Goal: Ask a question: Seek information or help from site administrators or community

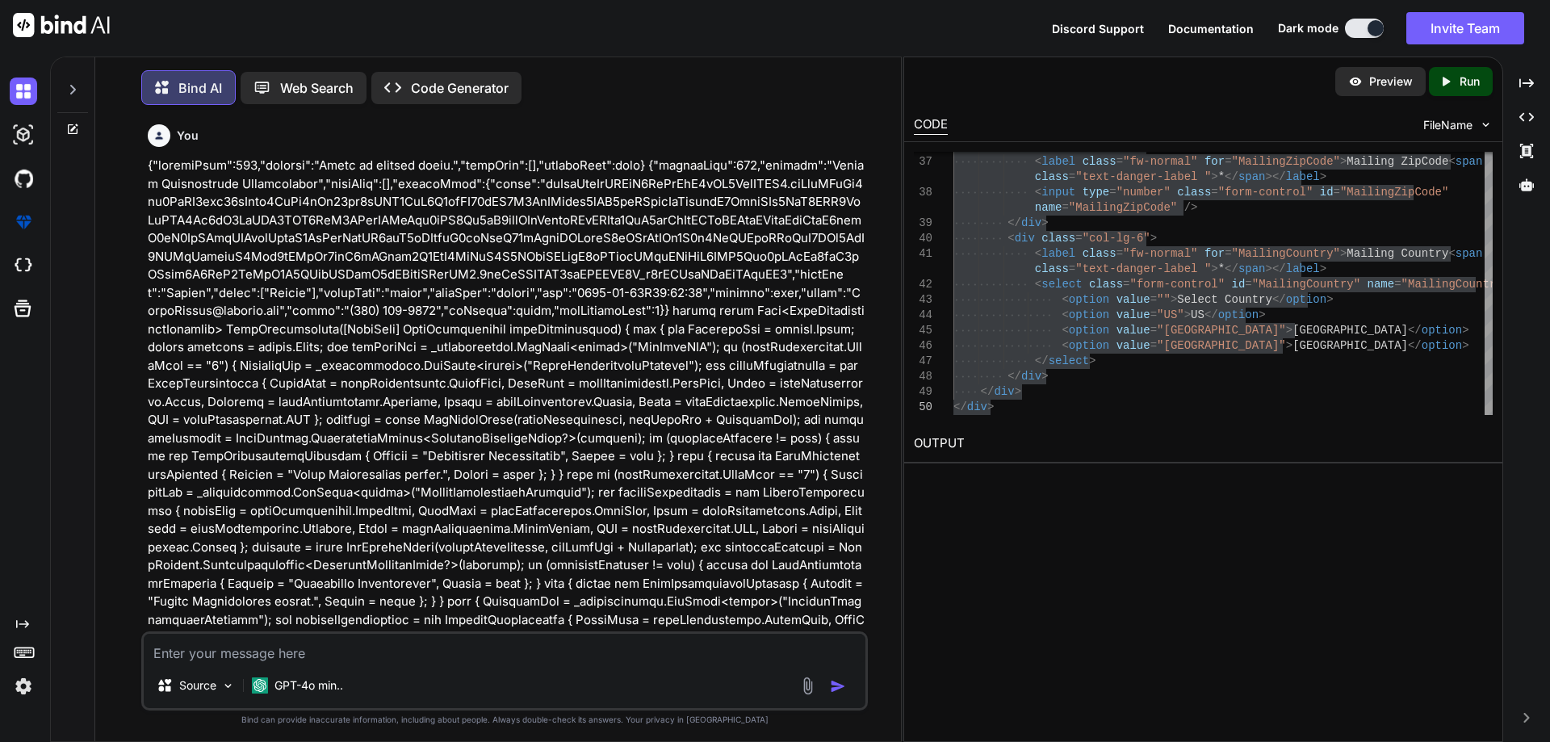
type textarea "@model InfraredIV.Core.WebRequestModel.LoginResponse <body> <input type="hidden…"
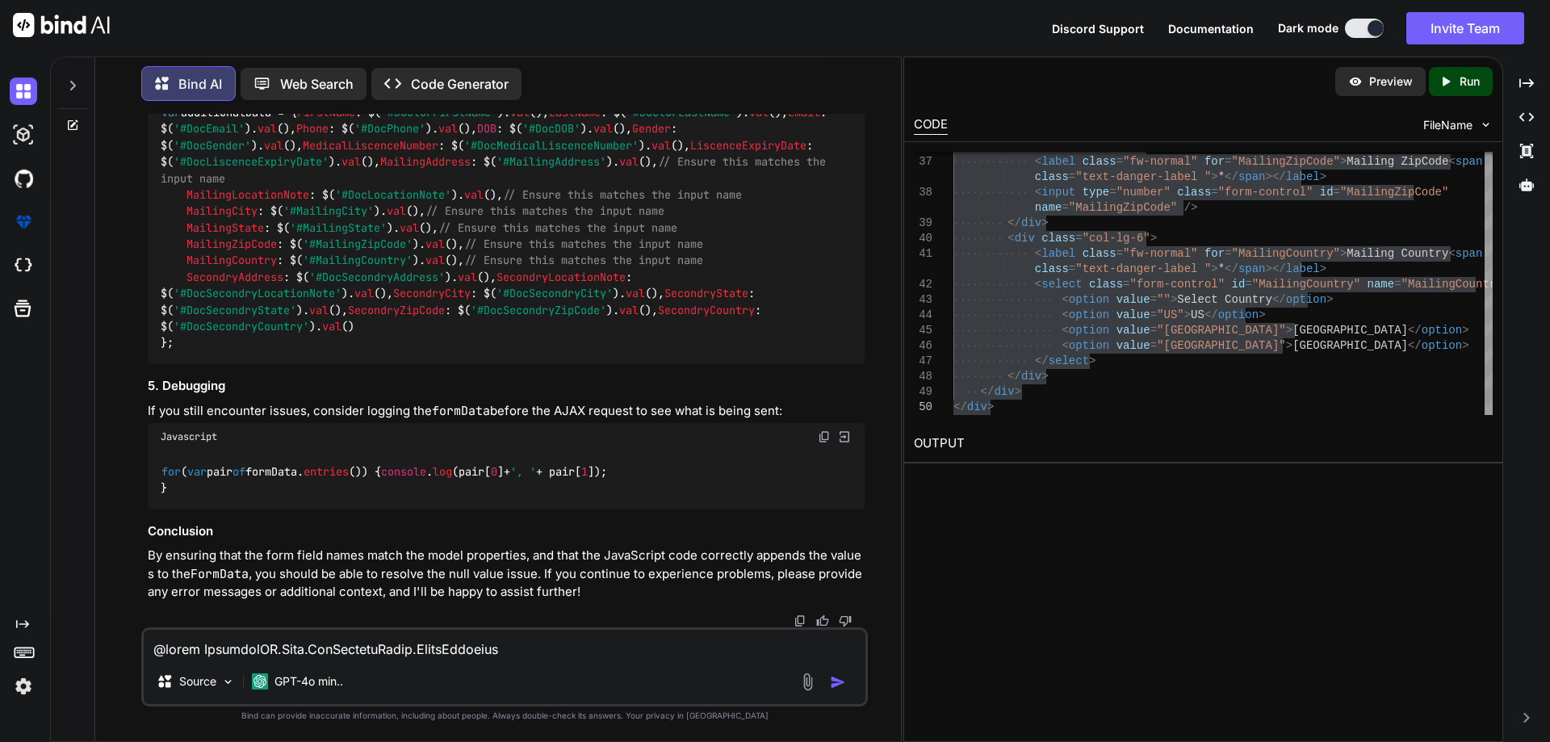
scroll to position [6955, 0]
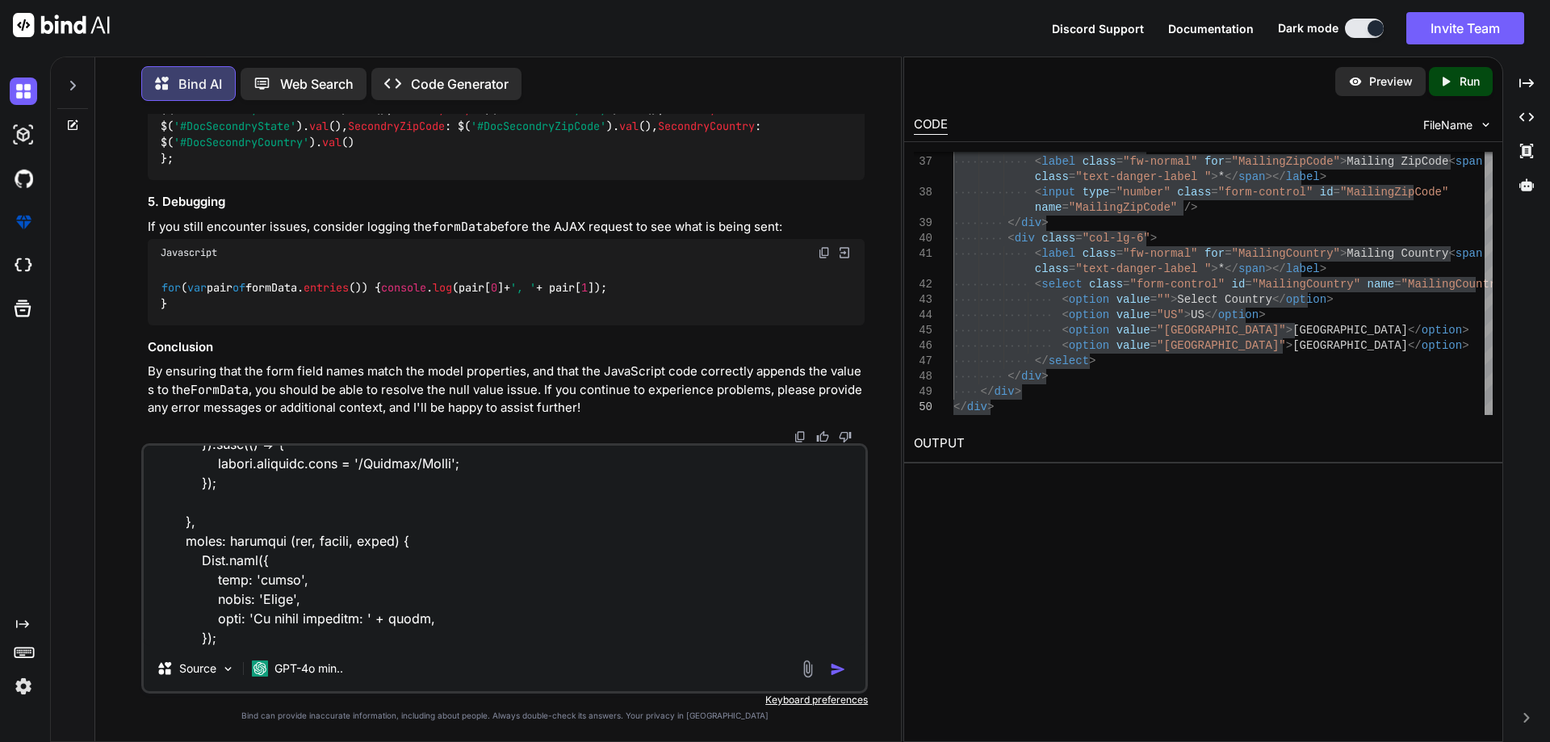
type textarea "x"
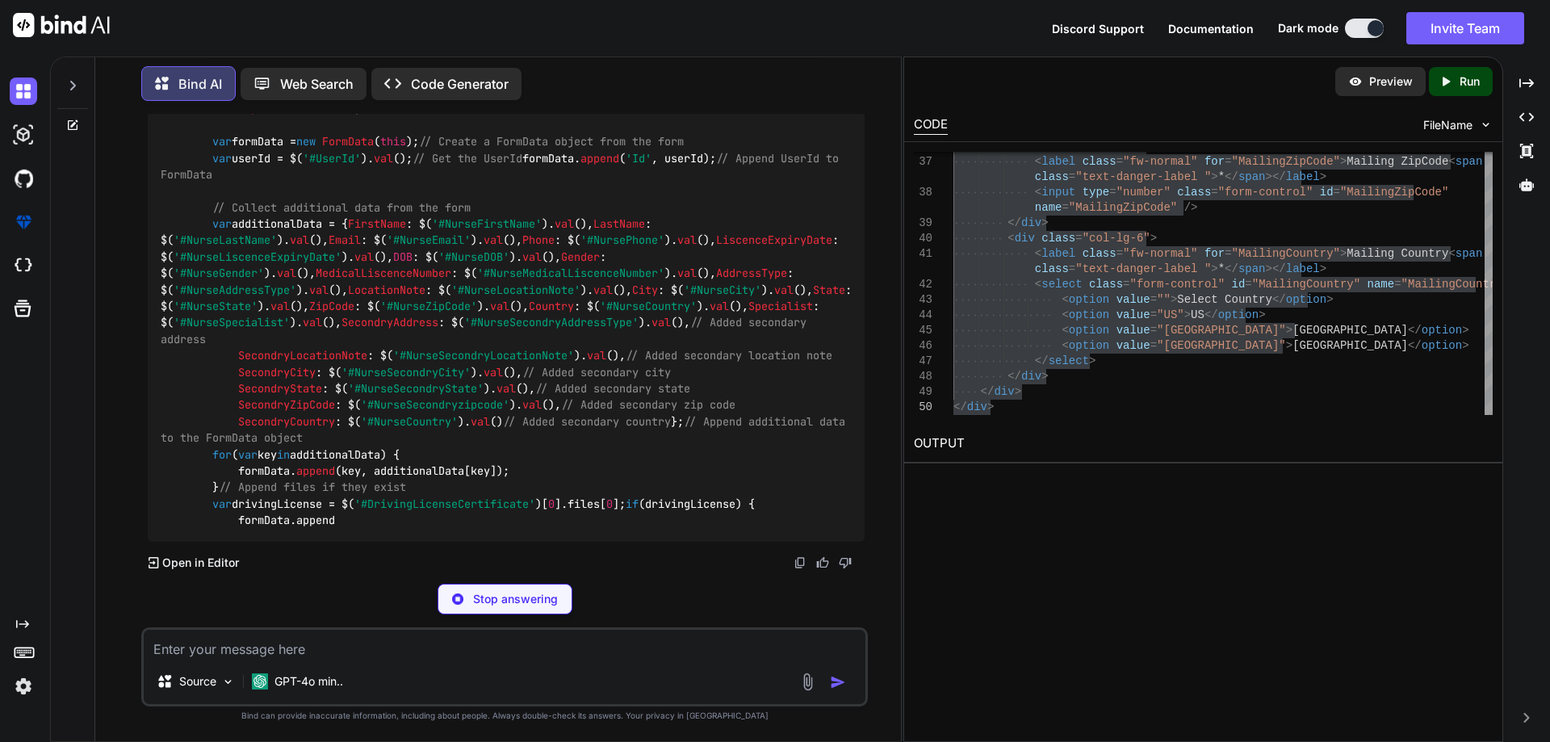
scroll to position [20355, 0]
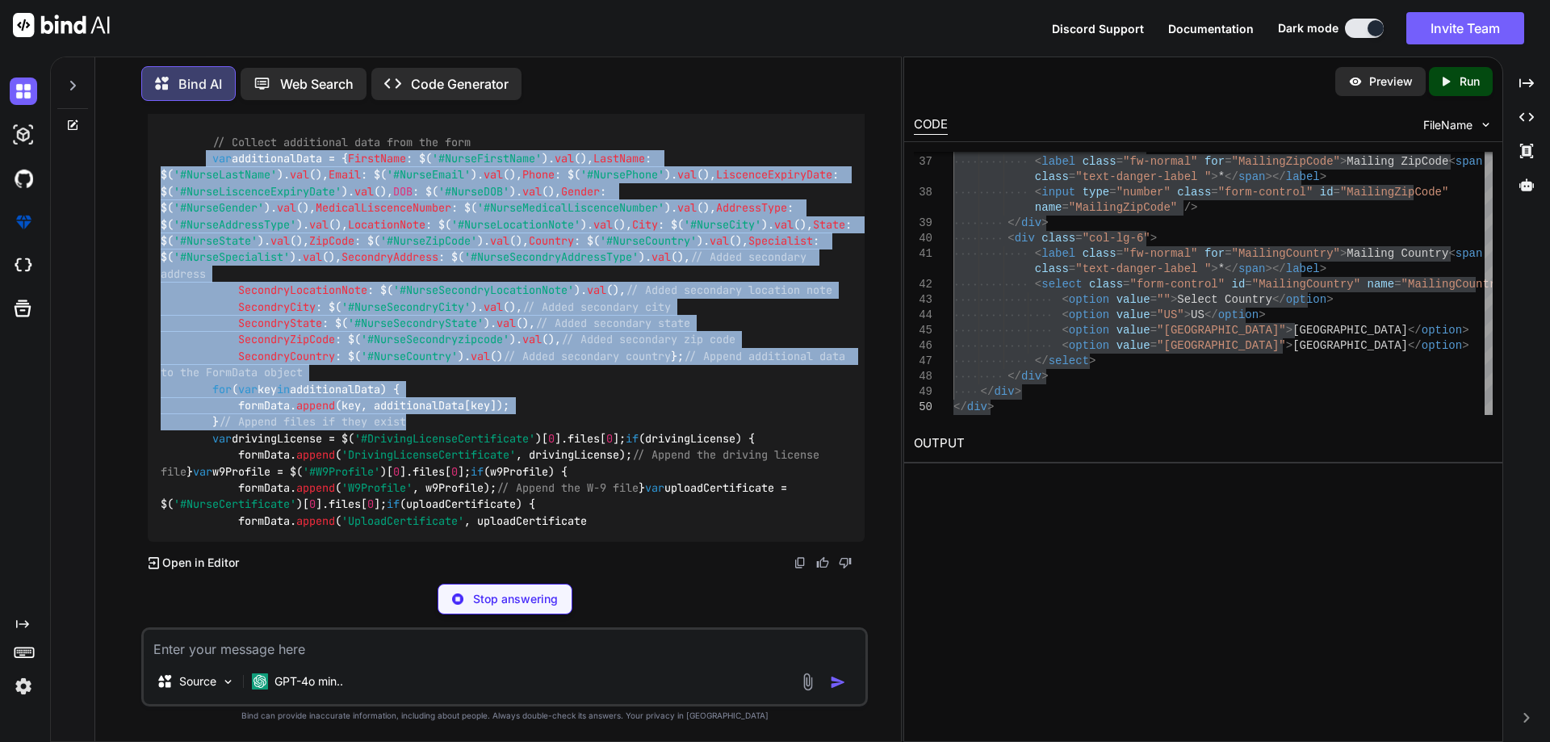
drag, startPoint x: 207, startPoint y: 416, endPoint x: 414, endPoint y: 301, distance: 237.4
click at [414, 301] on div "$( document ). ready ( function ( ) { $( '#NurseSecondSignupForm' ). on ( 'subm…" at bounding box center [506, 266] width 717 height 553
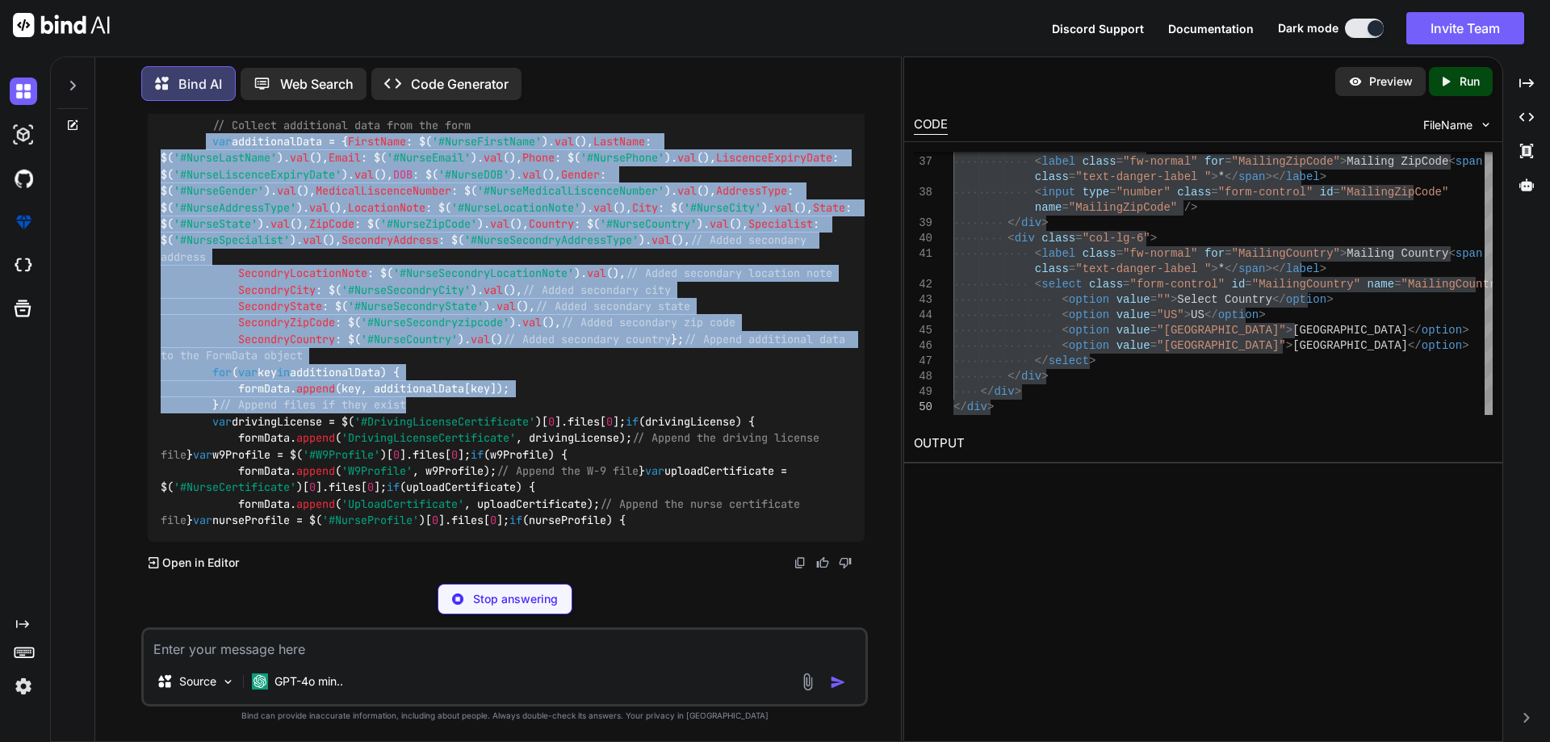
scroll to position [20796, 0]
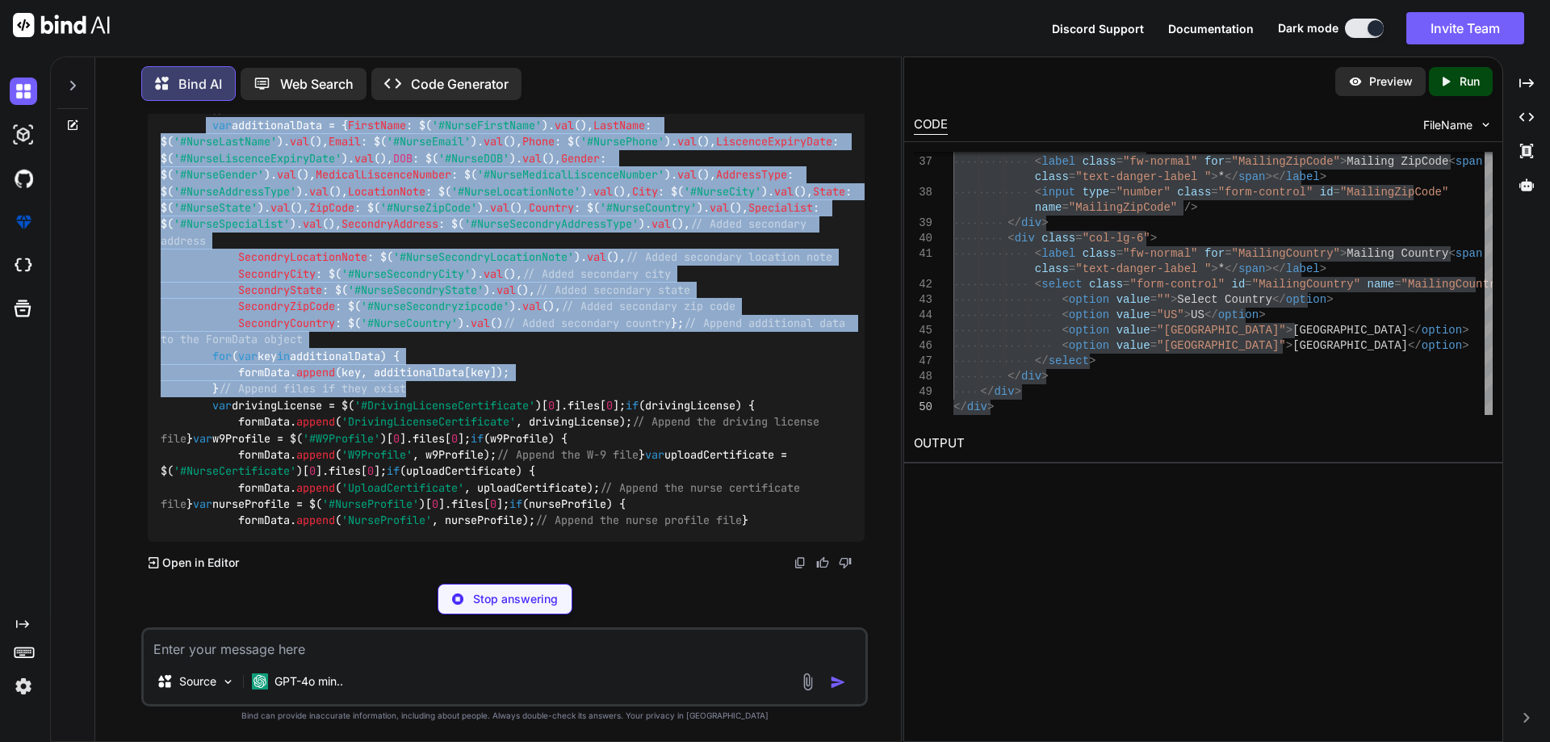
click at [255, 437] on div "$( document ). ready ( function ( ) { $( '#NurseSecondSignupForm' ). on ( 'subm…" at bounding box center [506, 248] width 717 height 585
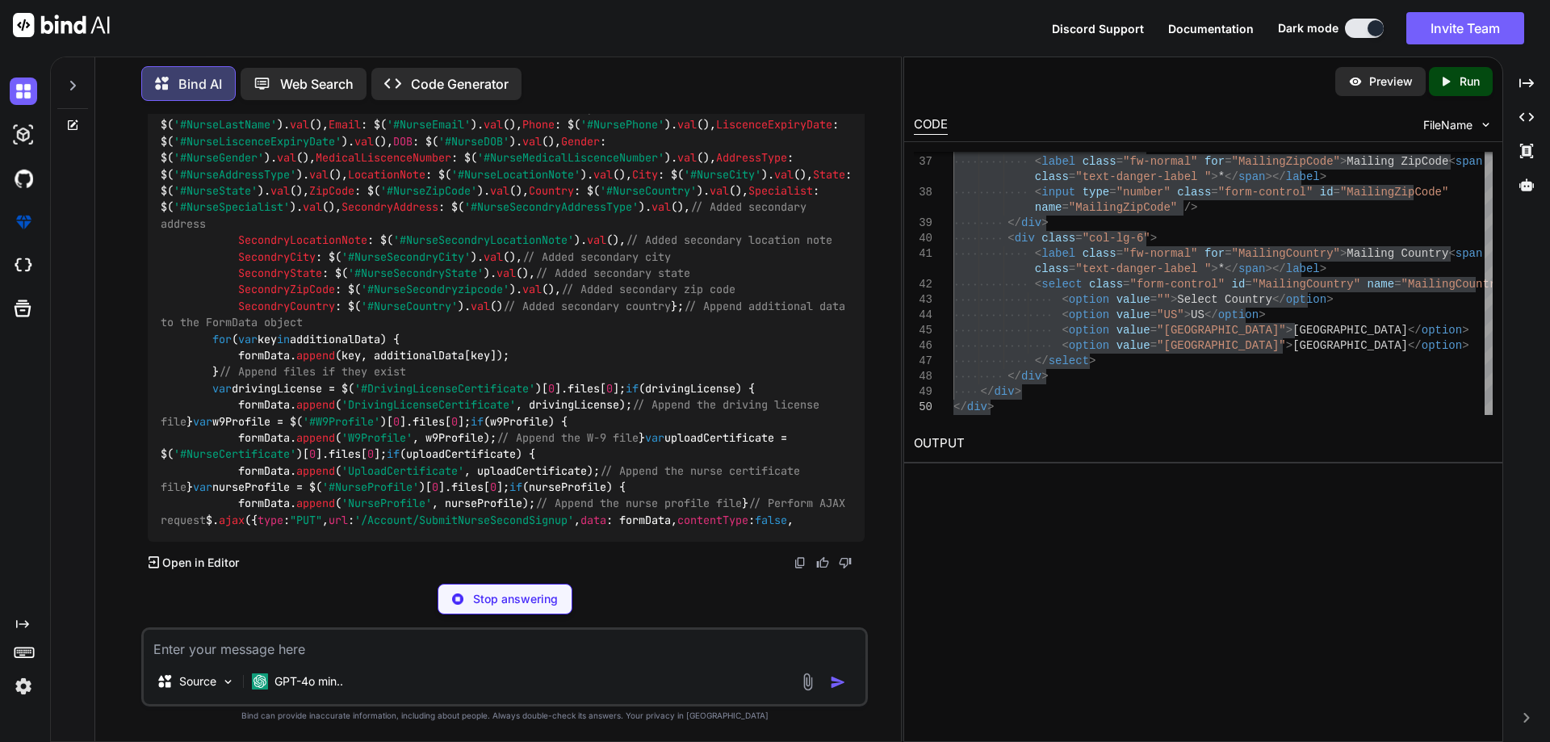
drag, startPoint x: 228, startPoint y: 441, endPoint x: 210, endPoint y: 363, distance: 79.5
click at [210, 363] on div "$( document ). ready ( function ( ) { $( '#NurseSecondSignupForm' ). on ( 'subm…" at bounding box center [506, 240] width 717 height 602
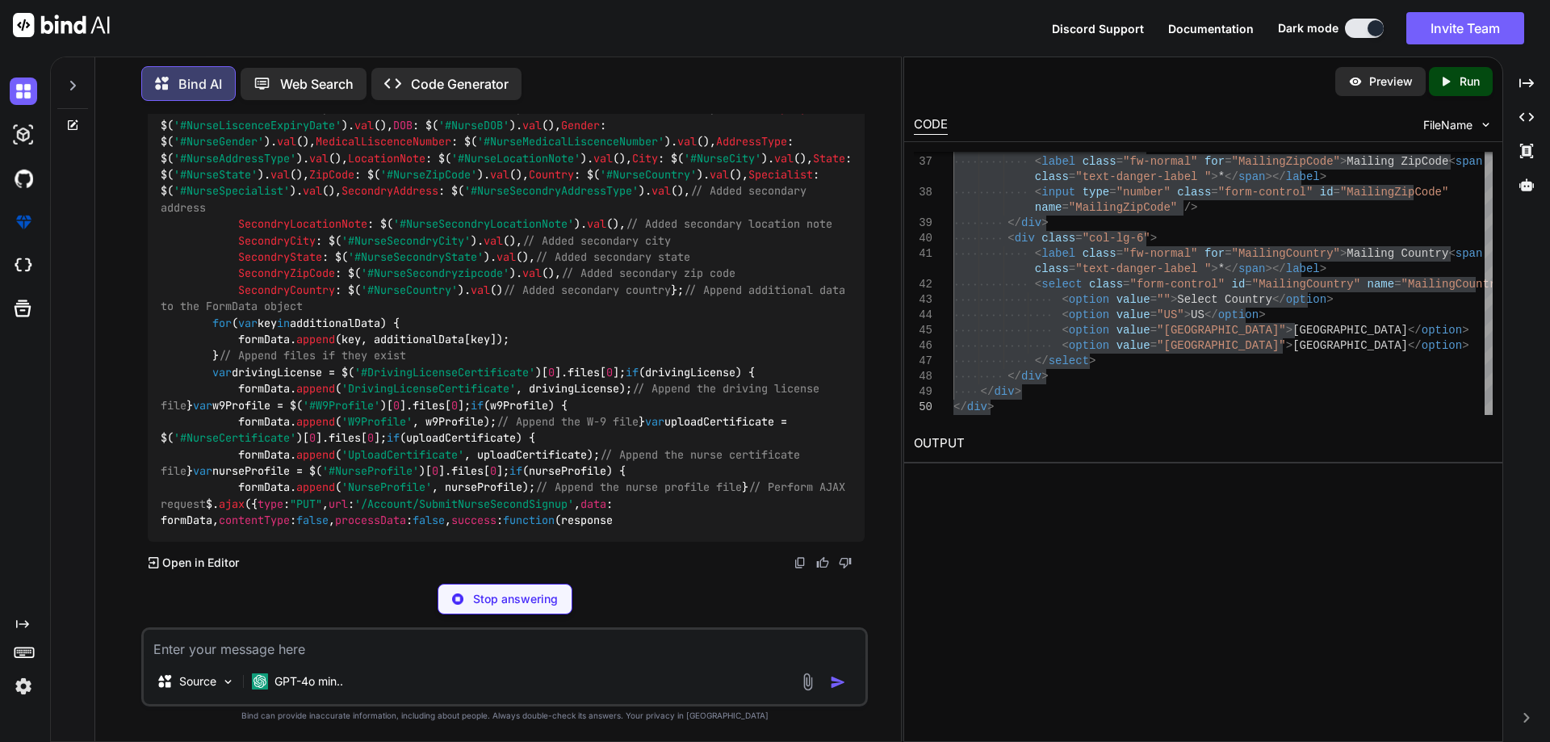
click at [257, 330] on span "var" at bounding box center [247, 323] width 19 height 15
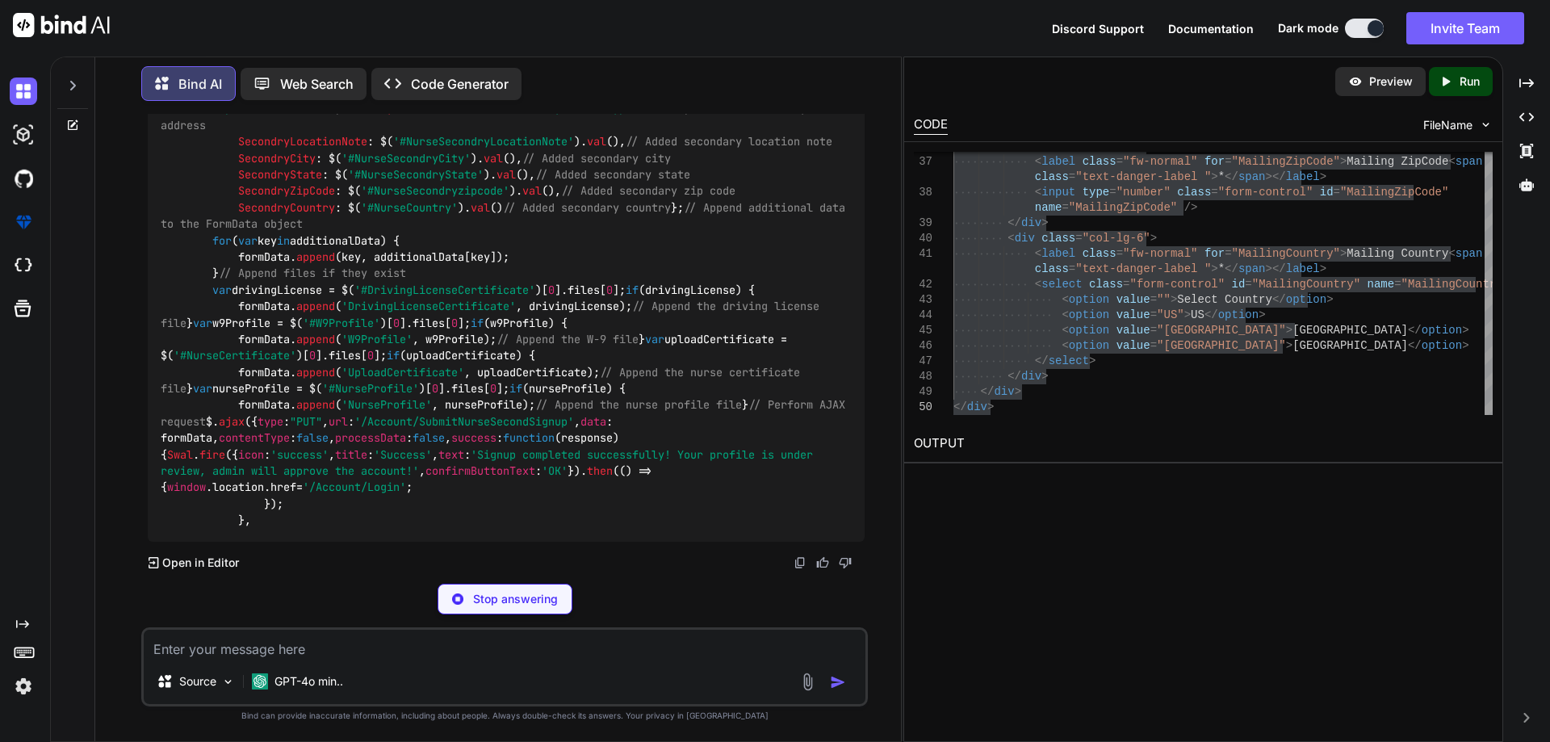
scroll to position [20429, 0]
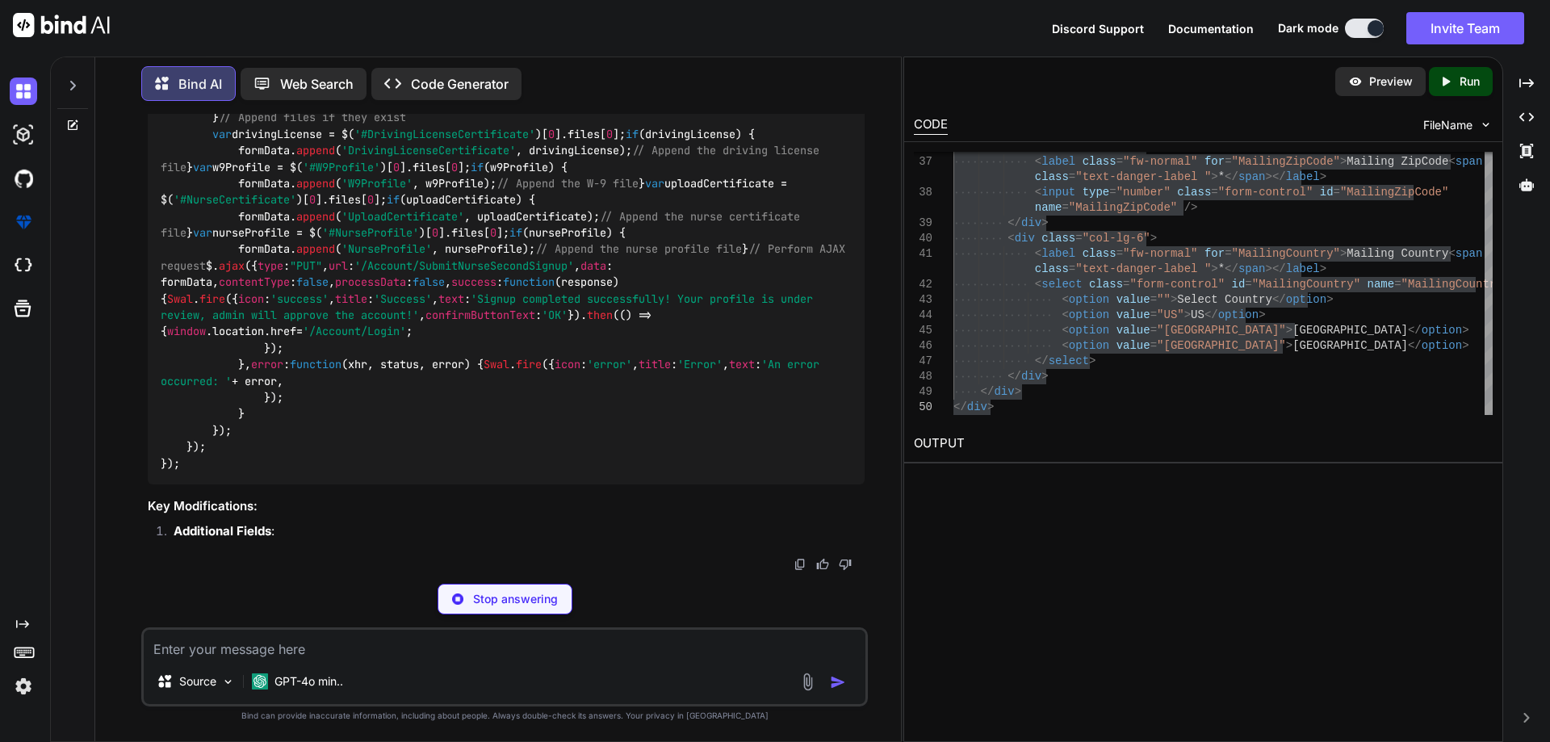
drag, startPoint x: 235, startPoint y: 353, endPoint x: 206, endPoint y: 336, distance: 33.6
click at [206, 336] on div "$( document ). ready ( function ( ) { $( '#NurseSecondSignupForm' ). on ( 'subm…" at bounding box center [506, 84] width 717 height 799
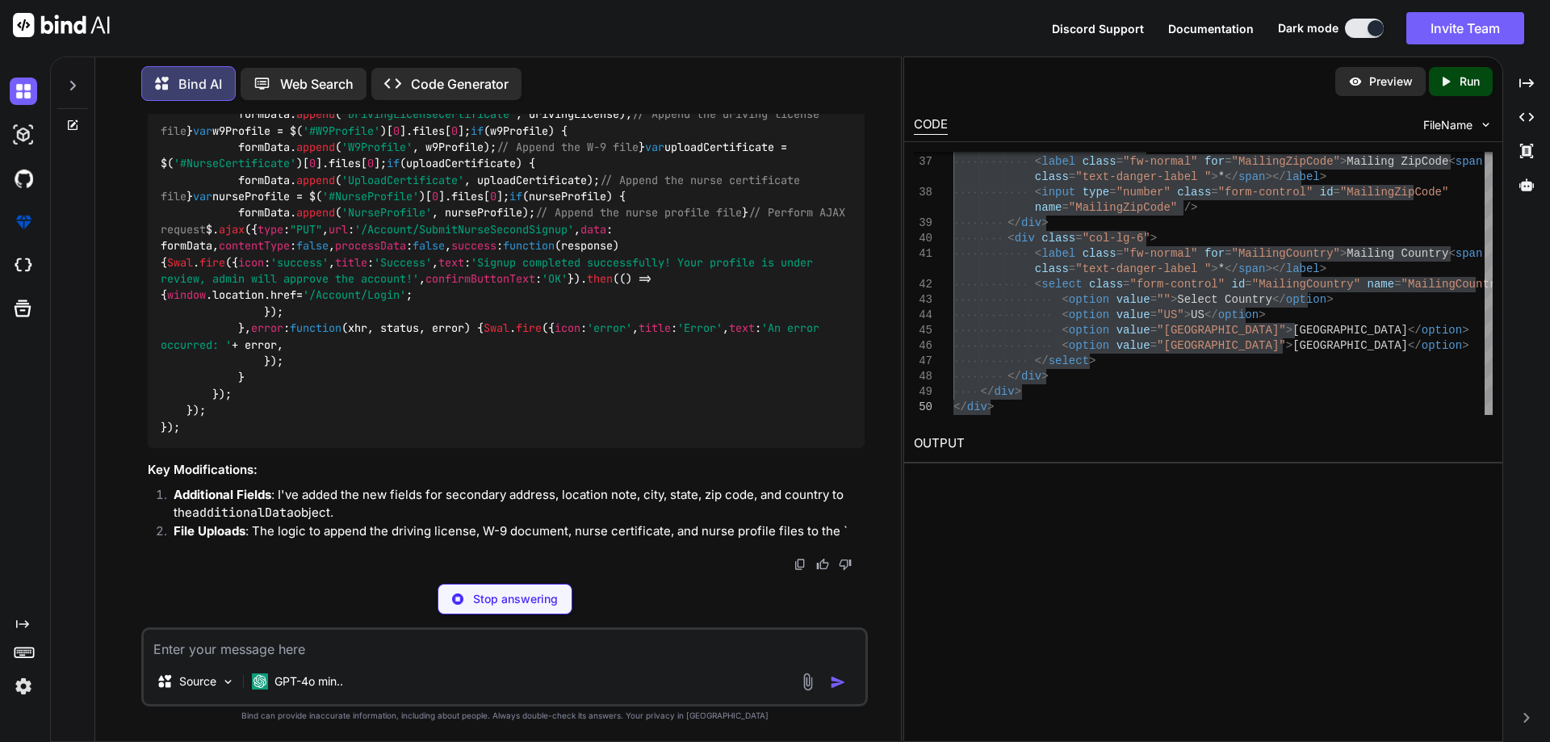
copy code "var additionalData = { FirstName : $( '#NurseFirstName' ). [PERSON_NAME] (), La…"
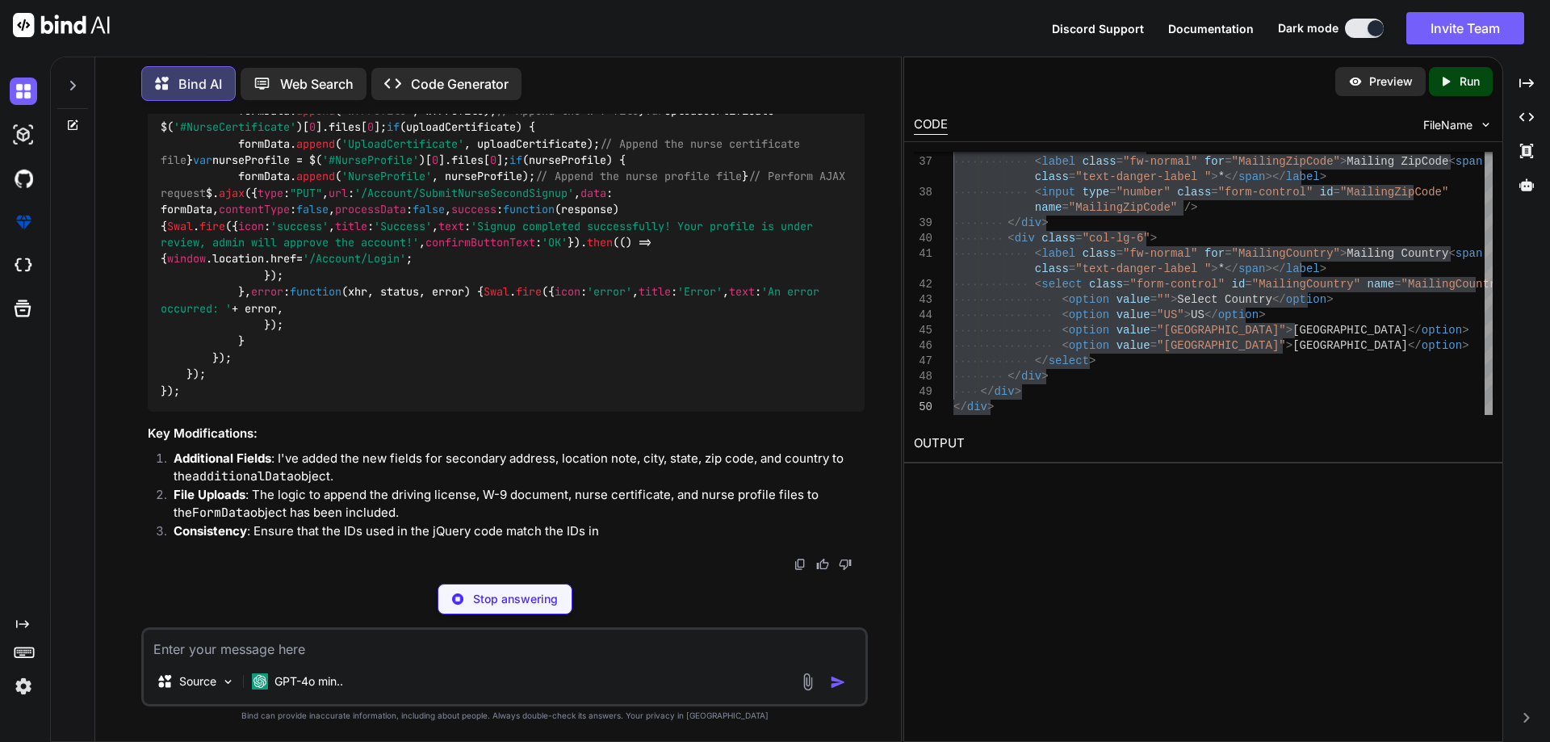
type textarea "x"
